Goal: Task Accomplishment & Management: Manage account settings

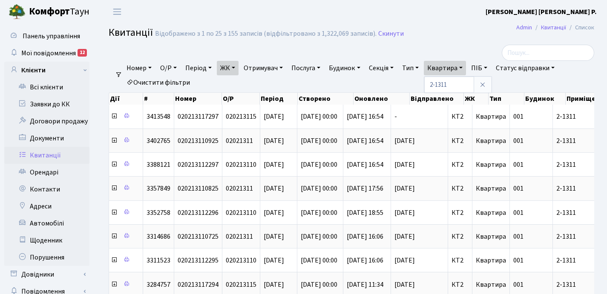
select select "25"
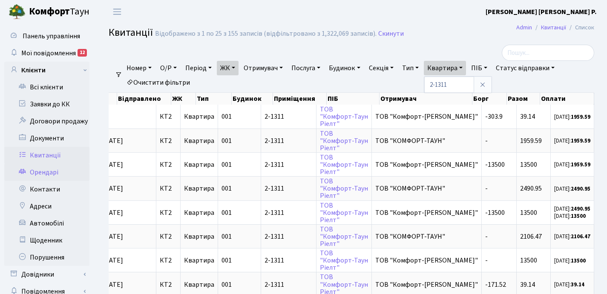
click at [55, 172] on link "Орендарі" at bounding box center [46, 172] width 85 height 17
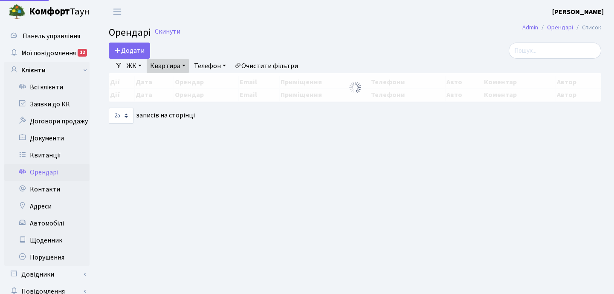
select select "25"
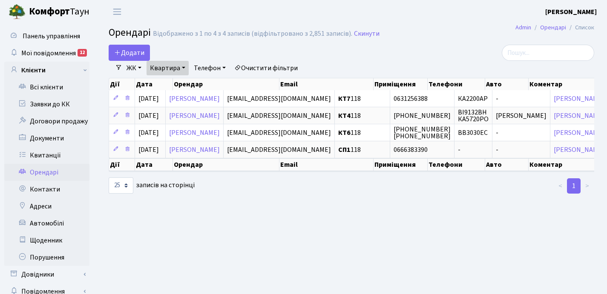
click at [185, 65] on link "Квартира" at bounding box center [168, 68] width 42 height 14
click at [178, 81] on input "118" at bounding box center [172, 85] width 50 height 16
type input "1"
type input "234"
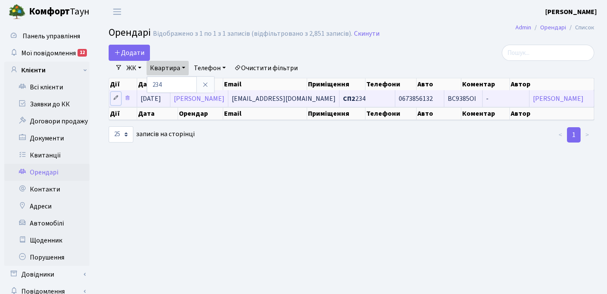
click at [116, 97] on icon at bounding box center [116, 98] width 6 height 6
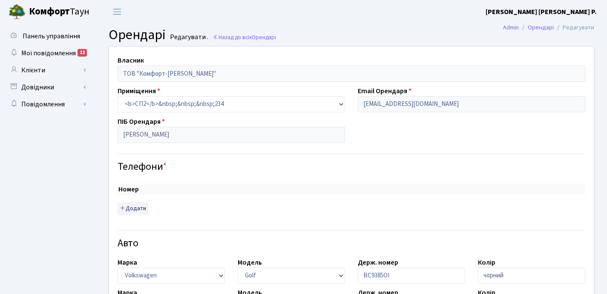
select select "2459"
checkbox input "true"
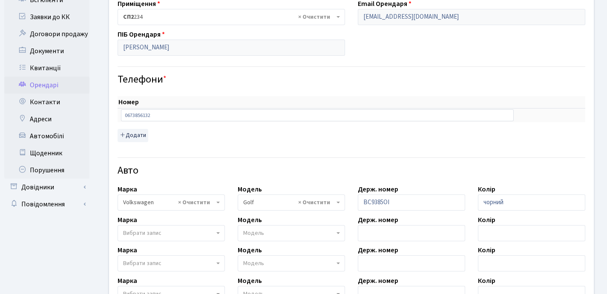
scroll to position [168, 0]
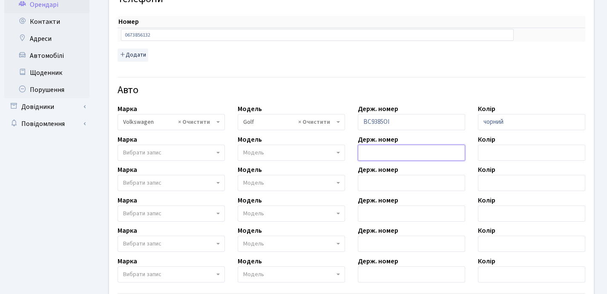
click at [375, 153] on input "text" at bounding box center [411, 153] width 107 height 16
paste input "Mitsubishi Outlander AA6494AE"
click at [421, 153] on input "Mitsubishi Outlander AA6494AE" at bounding box center [411, 153] width 107 height 16
type input "AA6494AE"
click at [168, 151] on span "Вибрати запис" at bounding box center [168, 153] width 91 height 9
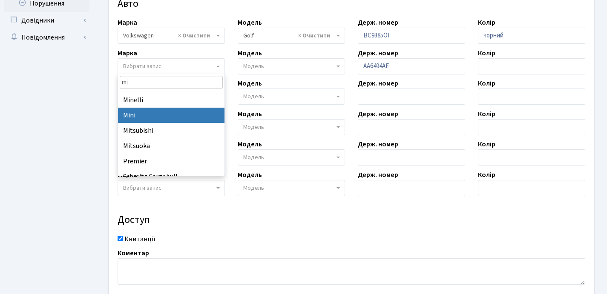
scroll to position [84, 0]
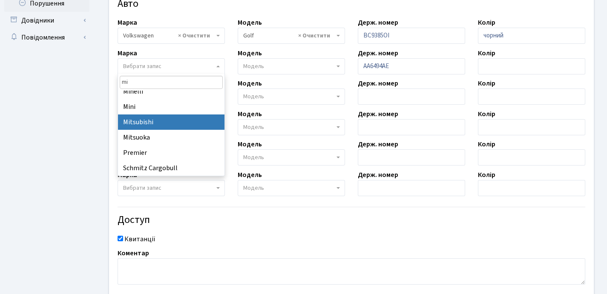
type input "mi"
select select "92"
select select
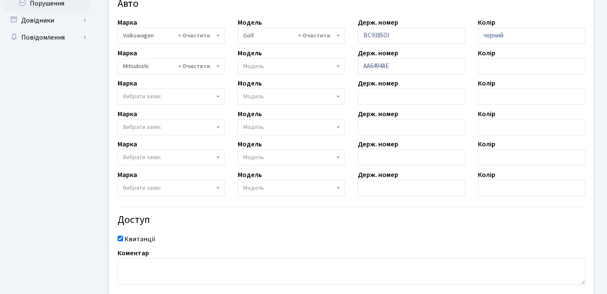
click at [278, 67] on span "Модель" at bounding box center [288, 66] width 91 height 9
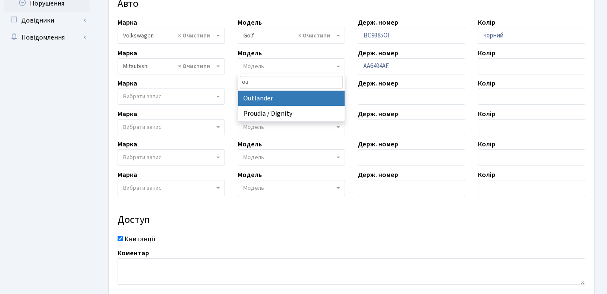
type input "ou"
select select "1627"
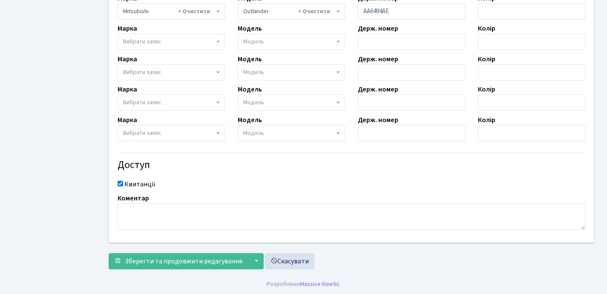
scroll to position [310, 0]
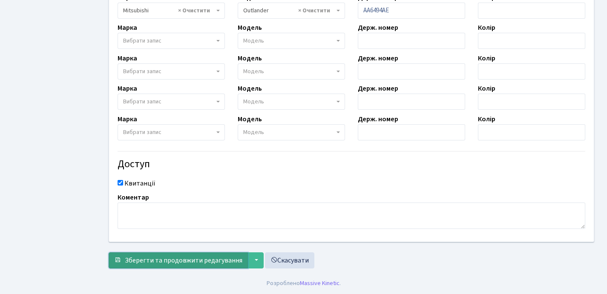
click at [160, 258] on span "Зберегти та продовжити редагування" at bounding box center [184, 260] width 118 height 9
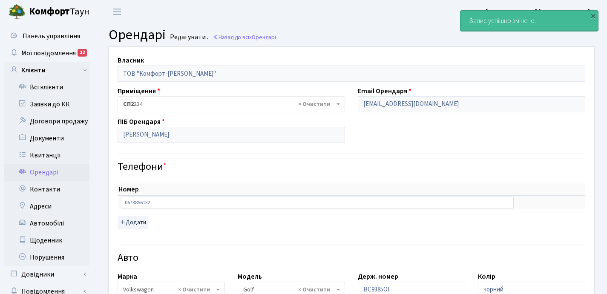
select select "2459"
select select "1627"
